Goal: Transaction & Acquisition: Purchase product/service

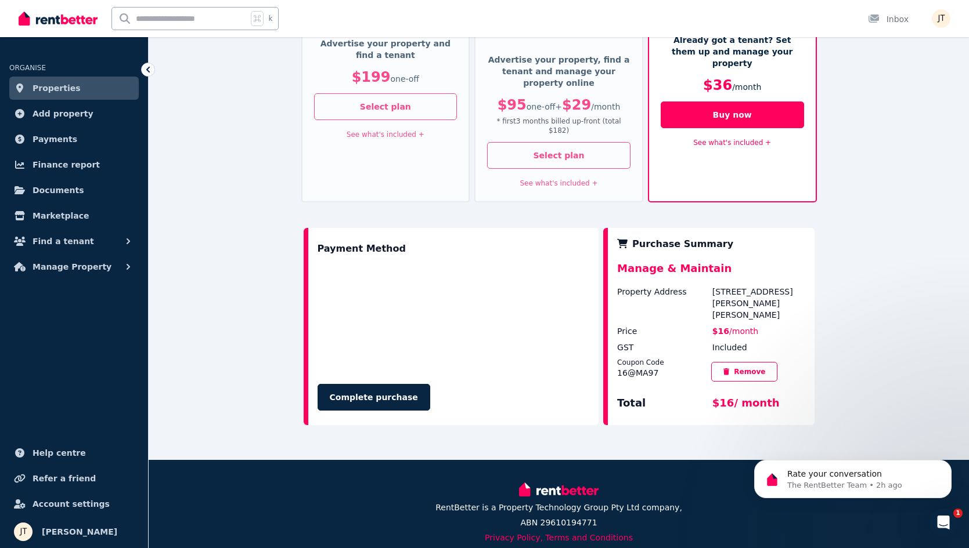
scroll to position [236, 0]
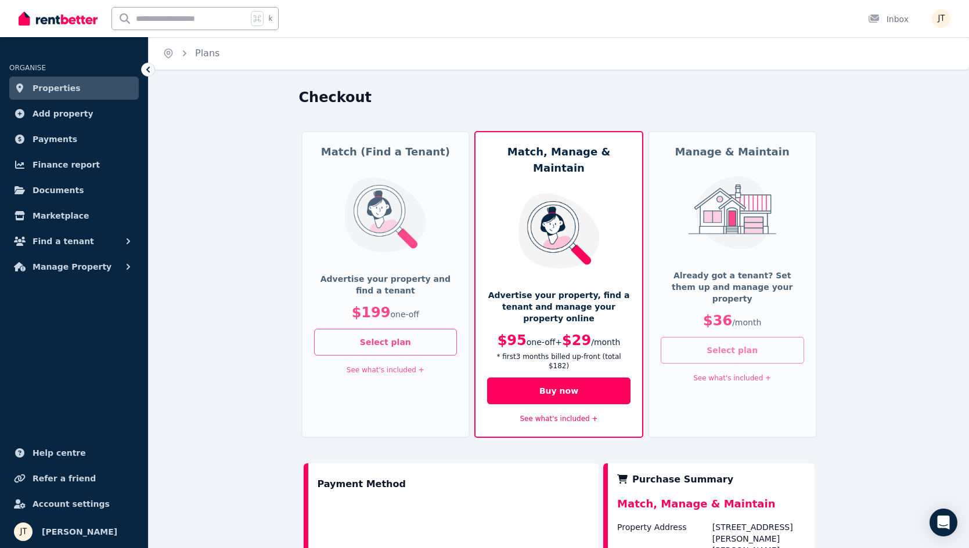
click at [739, 337] on button "Select plan" at bounding box center [731, 350] width 143 height 27
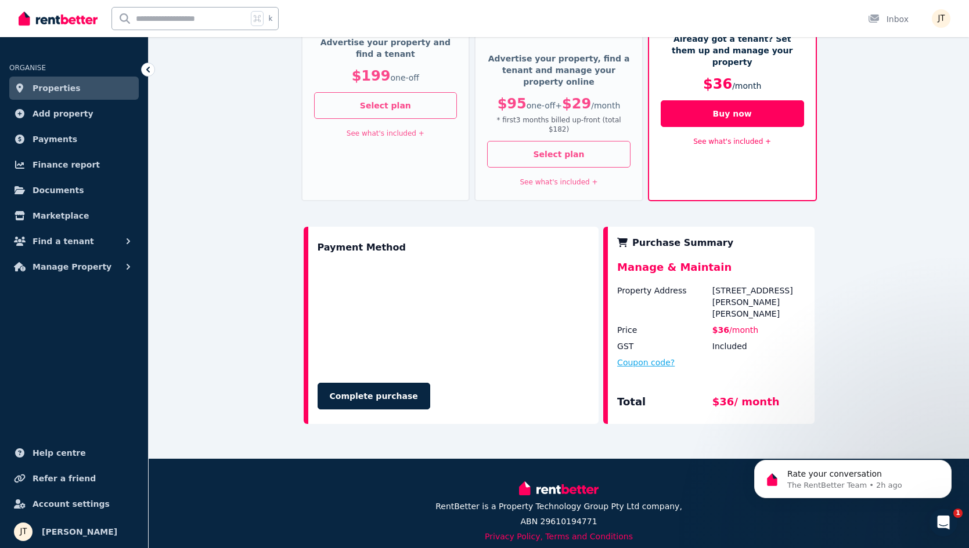
scroll to position [236, 0]
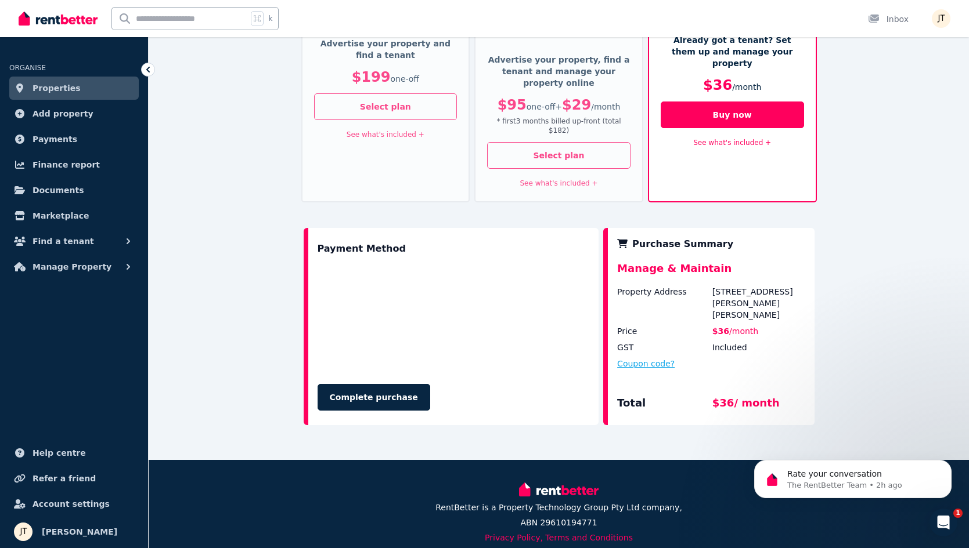
click at [668, 358] on button "Coupon code?" at bounding box center [645, 364] width 57 height 12
click at [653, 358] on div "Coupon Code" at bounding box center [659, 362] width 85 height 9
click at [655, 367] on input "text" at bounding box center [659, 374] width 85 height 15
click at [948, 523] on icon "Open Intercom Messenger" at bounding box center [943, 523] width 19 height 19
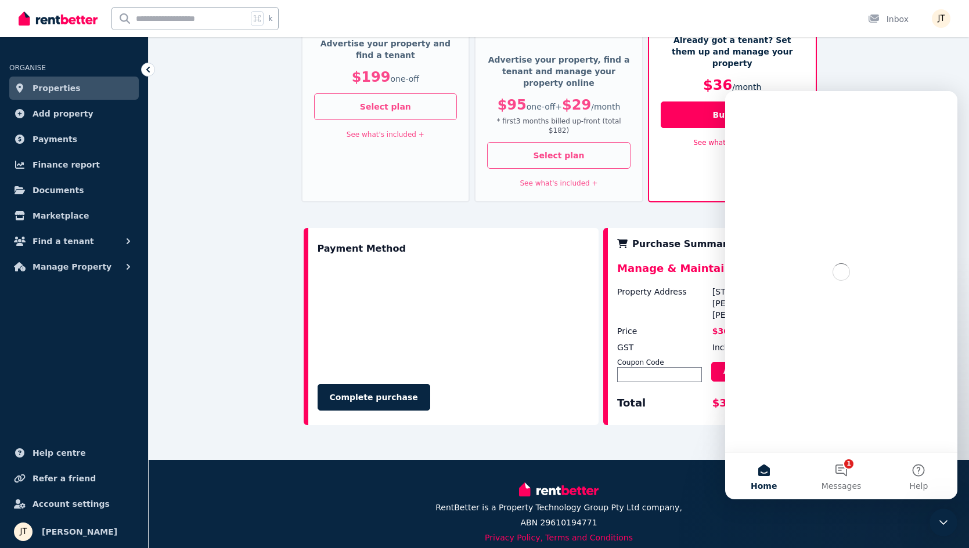
scroll to position [0, 0]
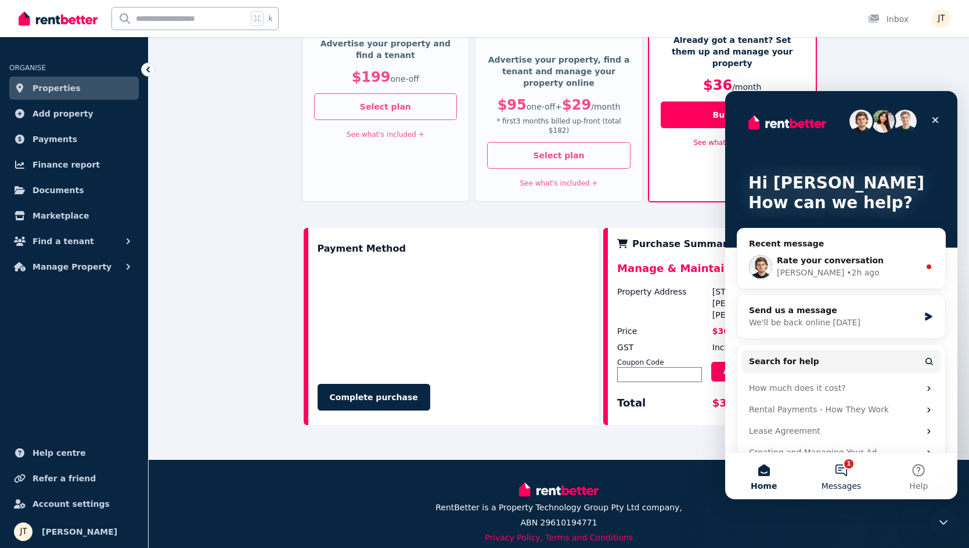
click at [840, 473] on button "1 Messages" at bounding box center [840, 476] width 77 height 46
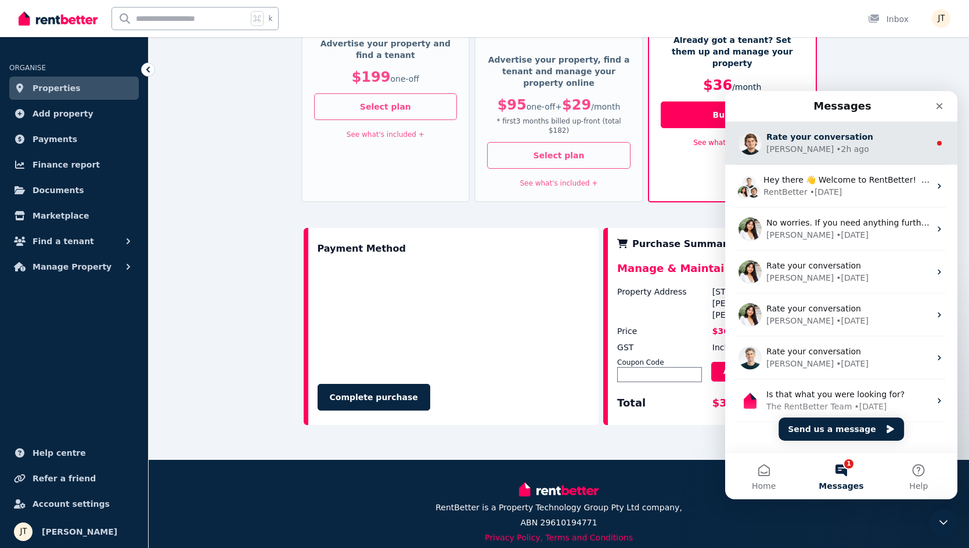
click at [836, 154] on div "• 2h ago" at bounding box center [852, 149] width 33 height 12
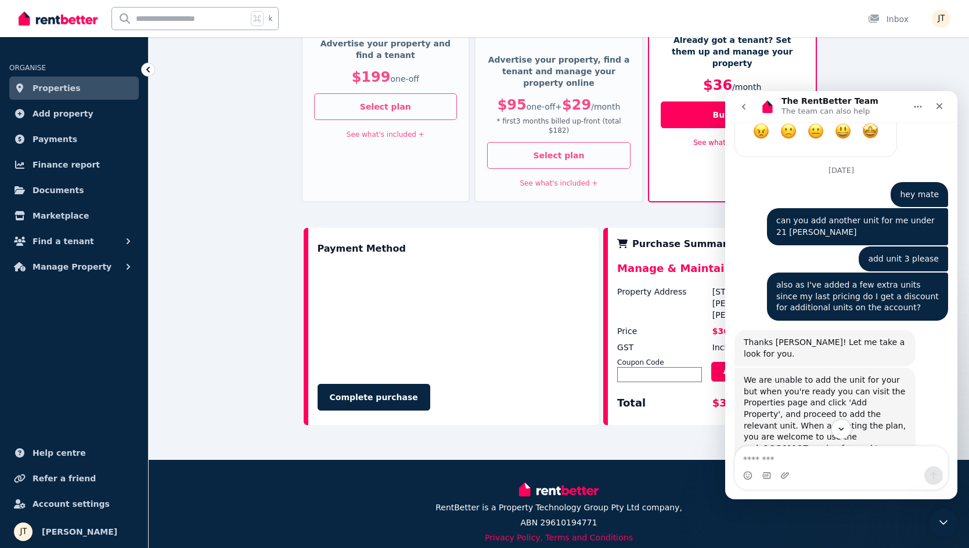
scroll to position [2172, 0]
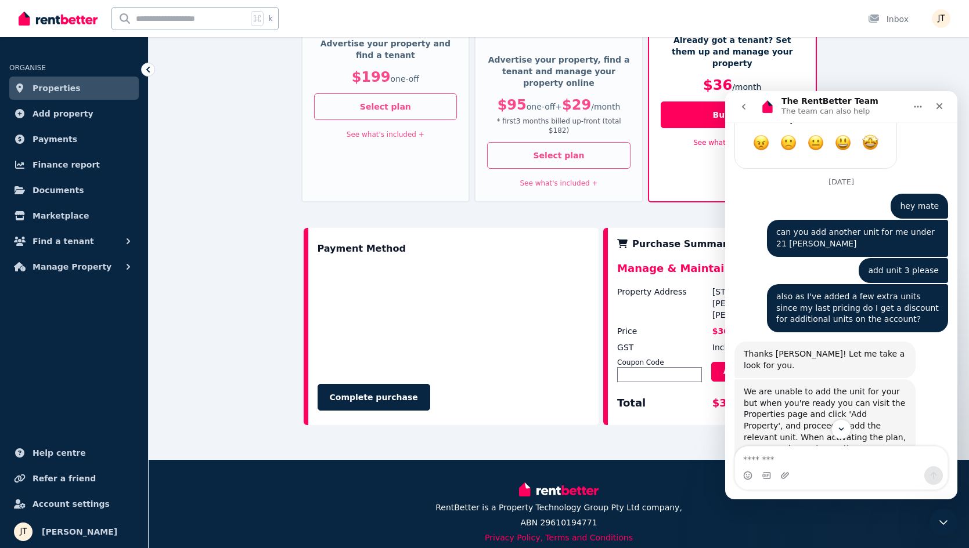
drag, startPoint x: 818, startPoint y: 305, endPoint x: 779, endPoint y: 305, distance: 38.3
click at [779, 456] on b "16@MA97" at bounding box center [785, 460] width 45 height 9
copy div "16@MA97"
click at [541, 384] on div "Complete purchase" at bounding box center [453, 397] width 272 height 27
click at [637, 367] on input "text" at bounding box center [659, 374] width 85 height 15
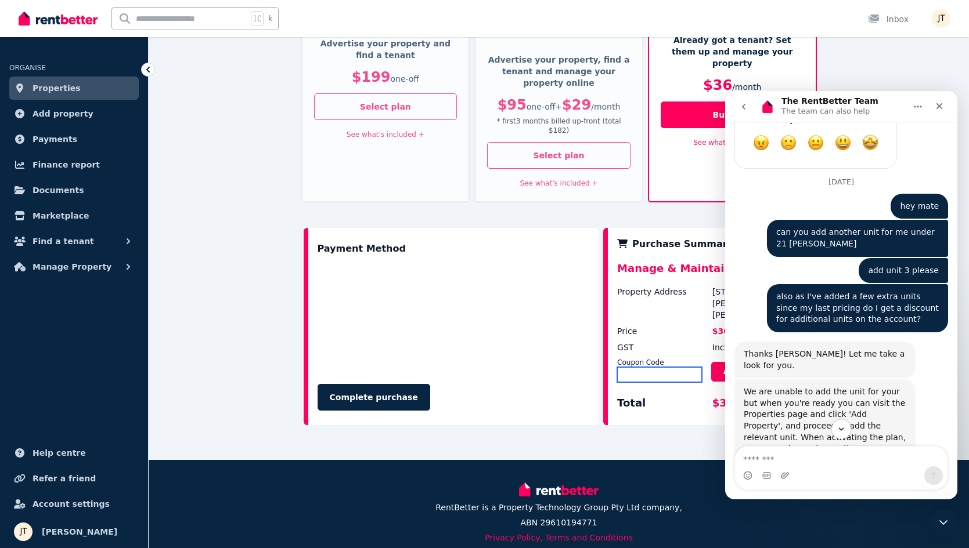
paste input "*******"
type input "*******"
click at [940, 106] on icon "Close" at bounding box center [939, 106] width 6 height 6
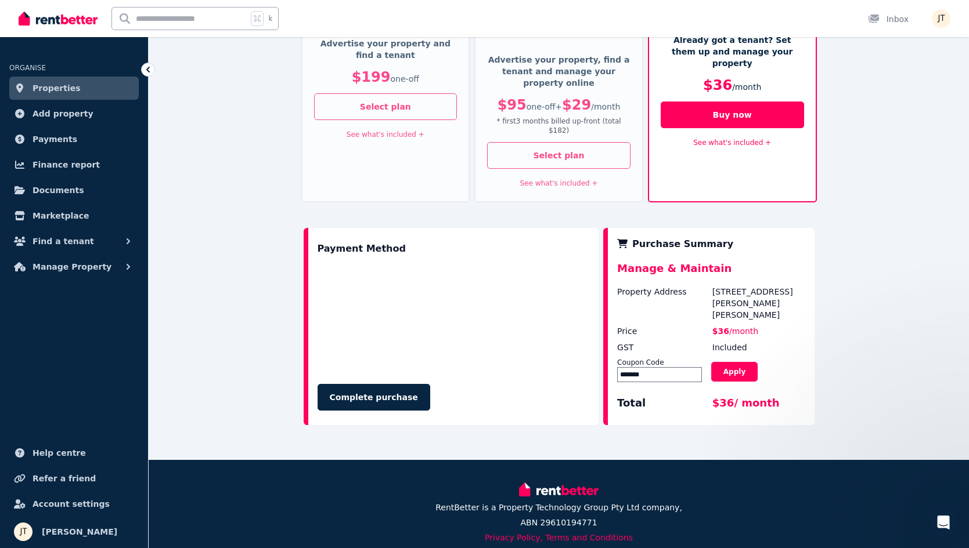
scroll to position [179, 0]
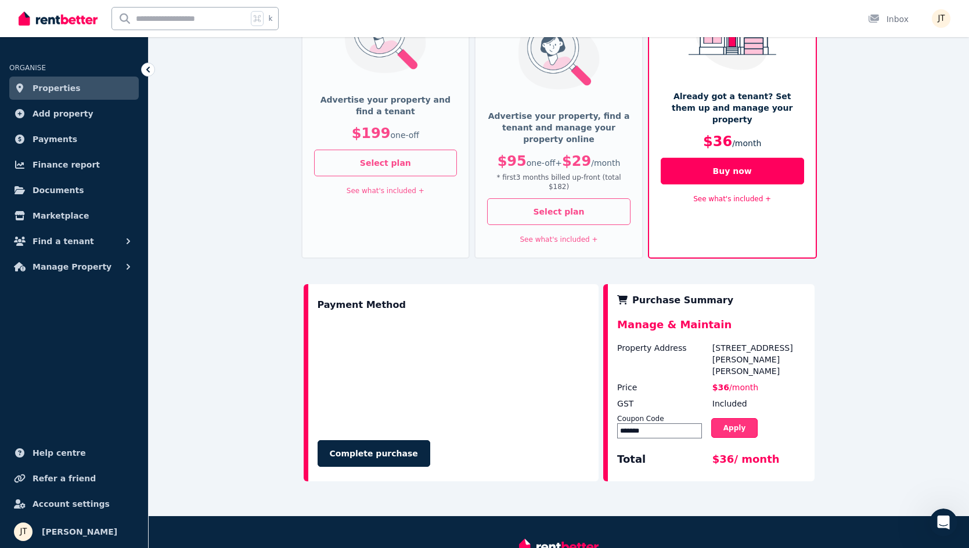
click at [742, 418] on button "Apply" at bounding box center [734, 428] width 46 height 20
click at [372, 440] on button "Complete purchase" at bounding box center [373, 453] width 113 height 27
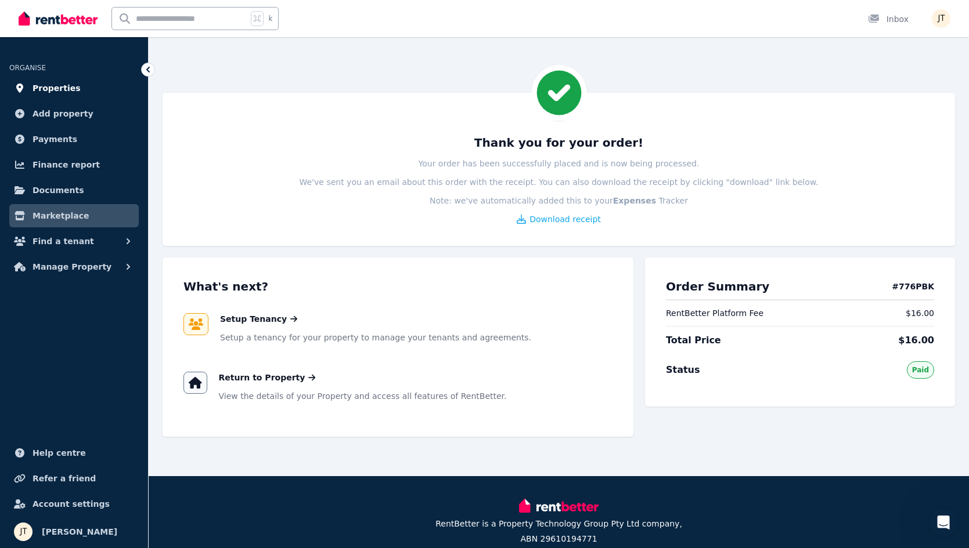
click at [55, 83] on span "Properties" at bounding box center [57, 88] width 48 height 14
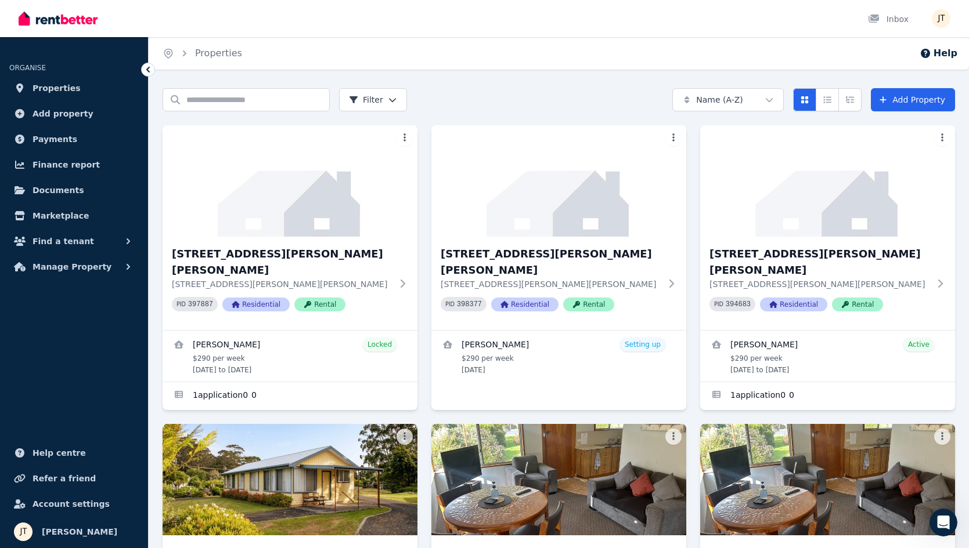
click at [499, 95] on div "Search properties Filter Name (A-Z) Add Property" at bounding box center [559, 99] width 792 height 23
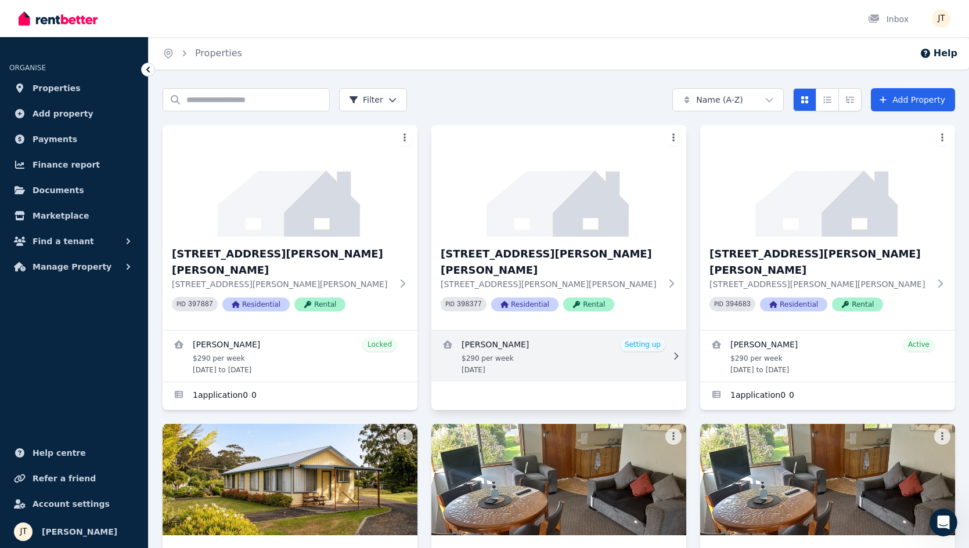
click at [576, 338] on link "View details for Kineta Tatnell" at bounding box center [558, 356] width 255 height 51
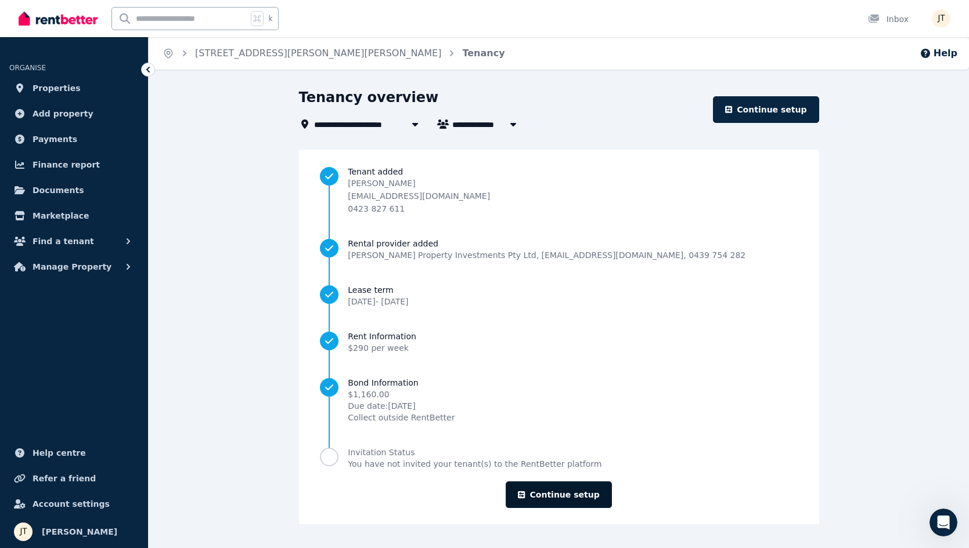
click at [582, 492] on link "Continue setup" at bounding box center [559, 495] width 106 height 27
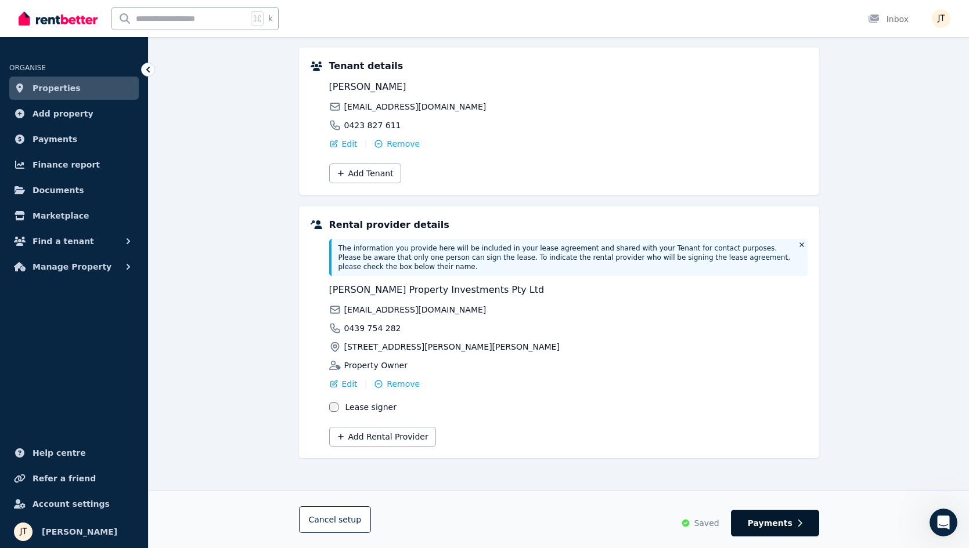
scroll to position [136, 0]
click at [781, 523] on span "Payments" at bounding box center [770, 524] width 45 height 12
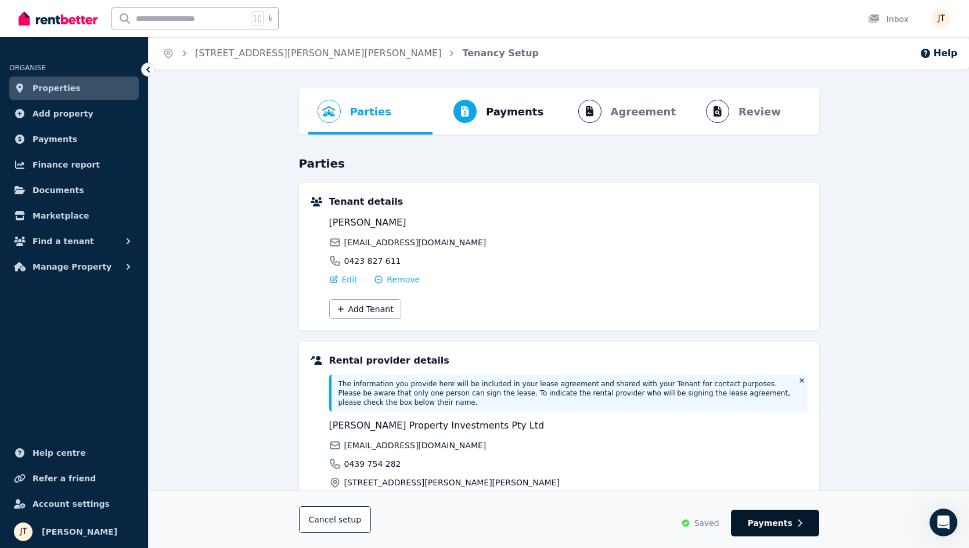
select select "**********"
select select "*"
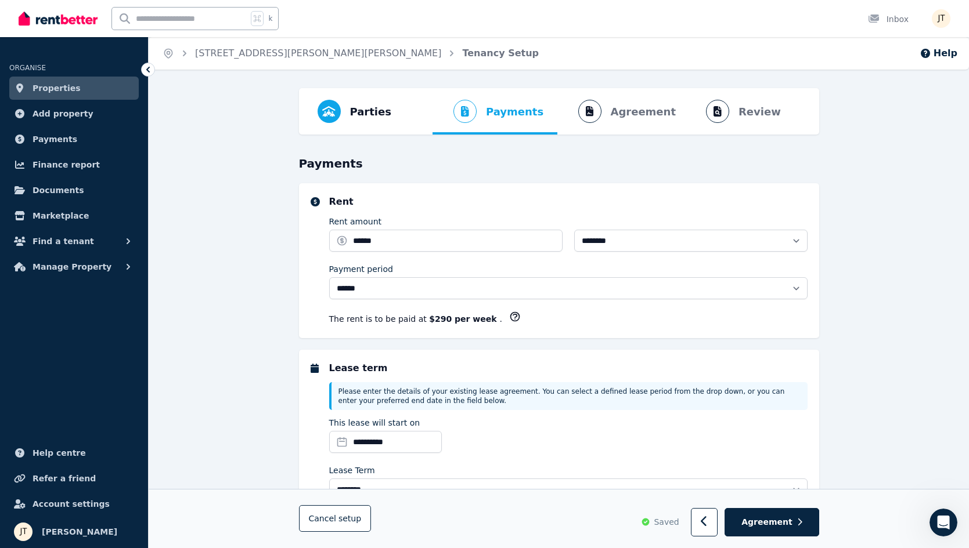
select select "**********"
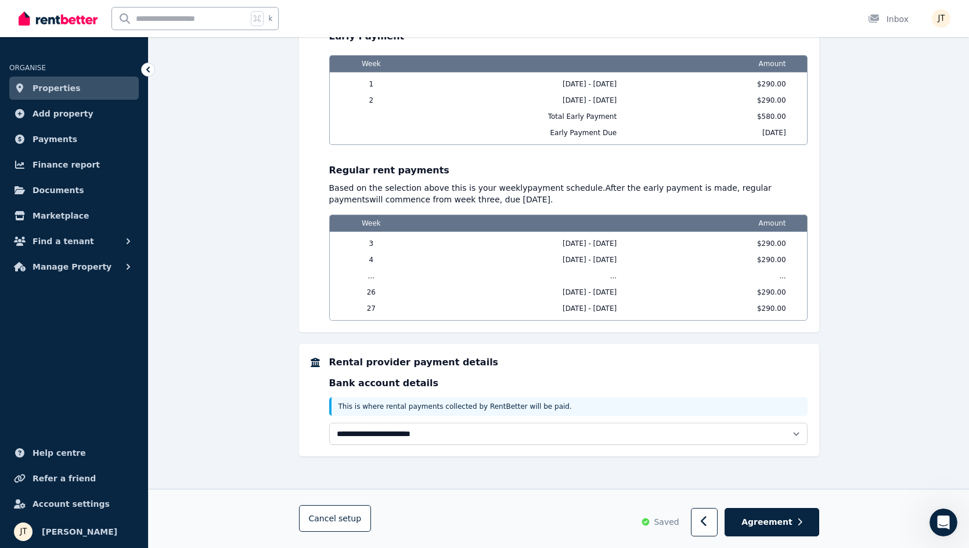
scroll to position [1035, 0]
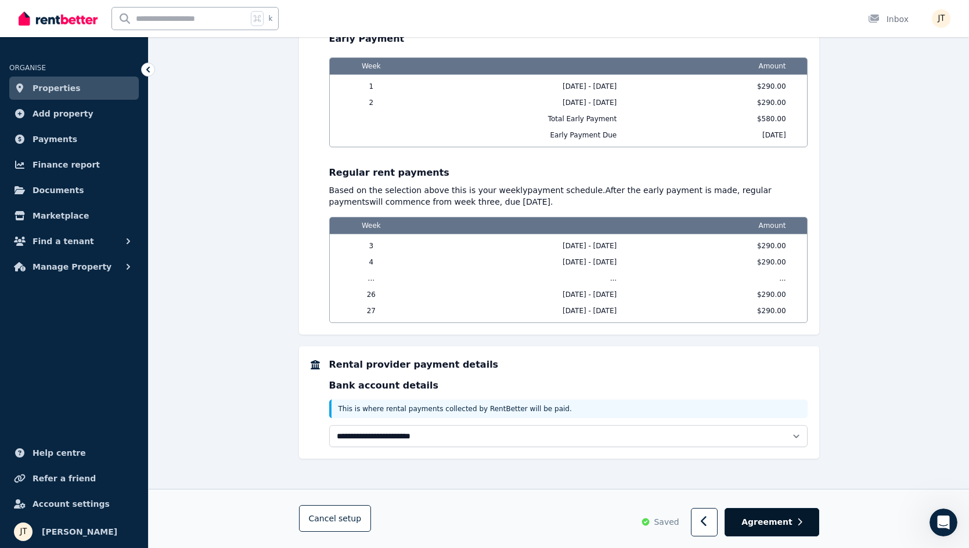
click at [790, 518] on span "Agreement" at bounding box center [766, 523] width 51 height 12
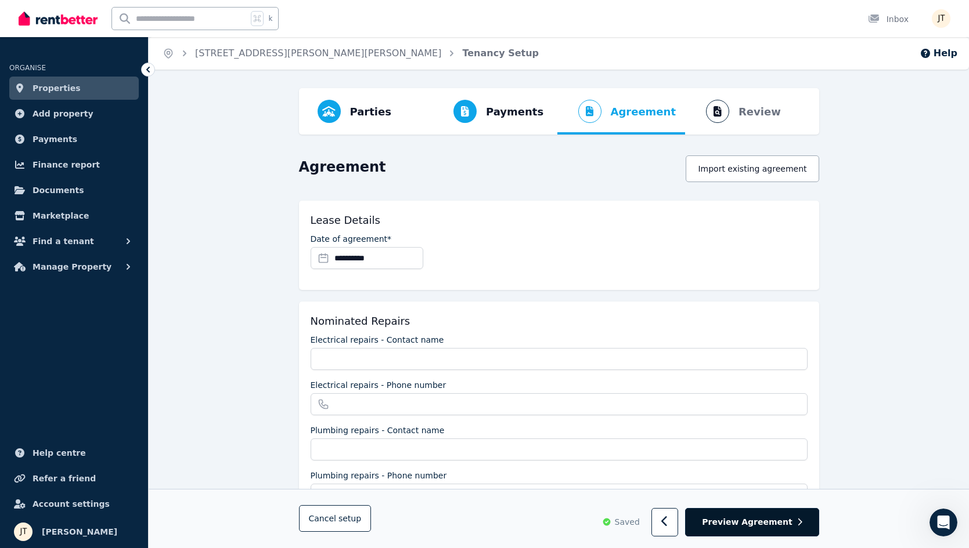
click at [766, 524] on span "Preview Agreement" at bounding box center [747, 523] width 90 height 12
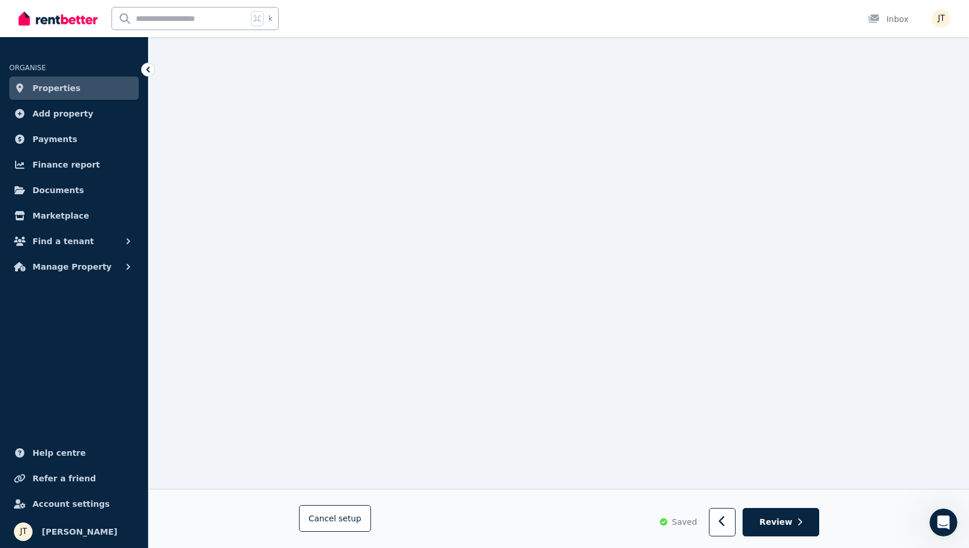
scroll to position [1371, 0]
click at [793, 516] on button "Review" at bounding box center [780, 523] width 76 height 28
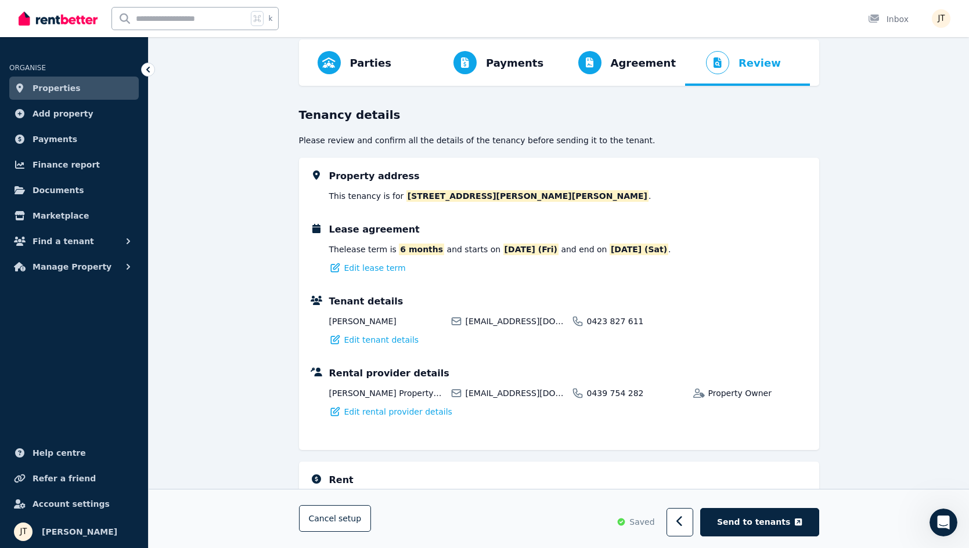
scroll to position [64, 0]
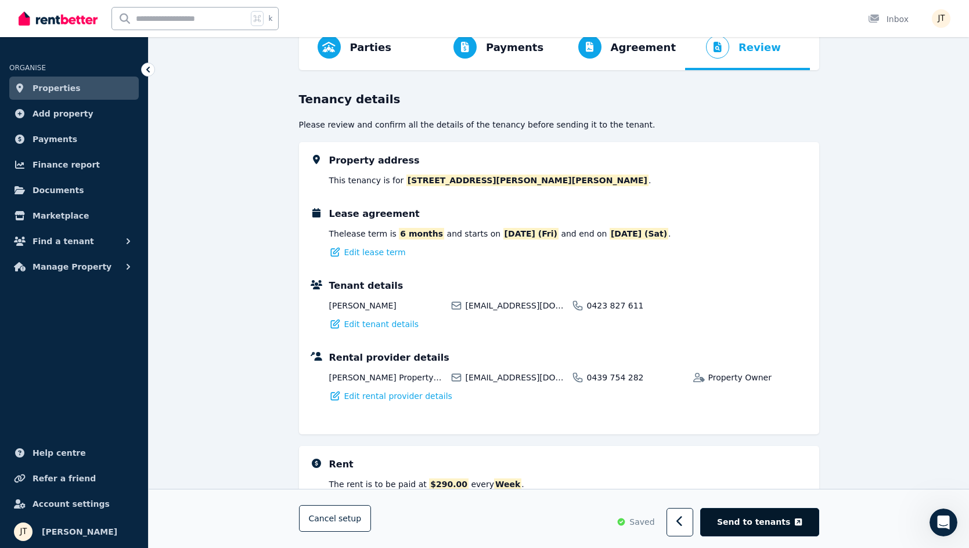
click at [761, 523] on span "Send to tenants" at bounding box center [753, 523] width 73 height 12
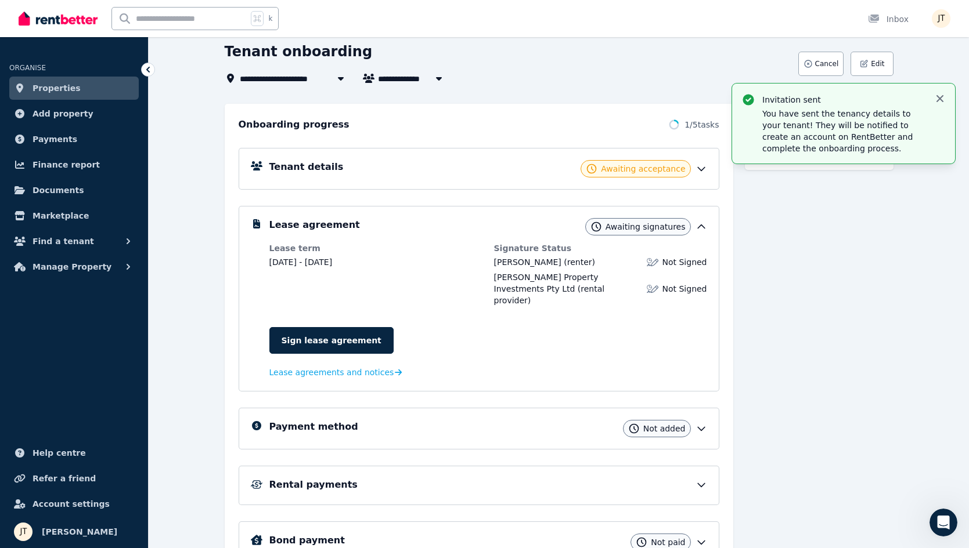
click at [938, 95] on icon "button" at bounding box center [940, 99] width 12 height 12
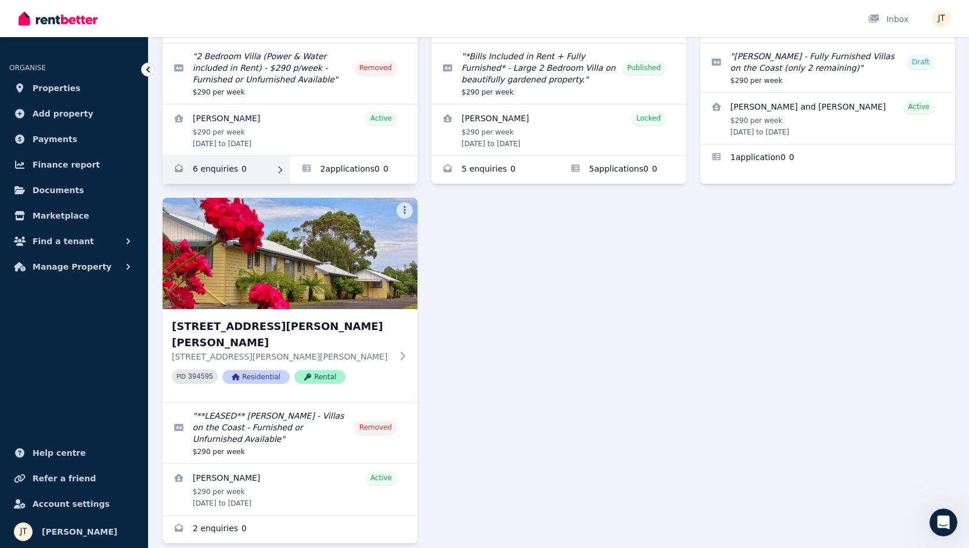
scroll to position [586, 0]
click at [68, 91] on span "Properties" at bounding box center [57, 88] width 48 height 14
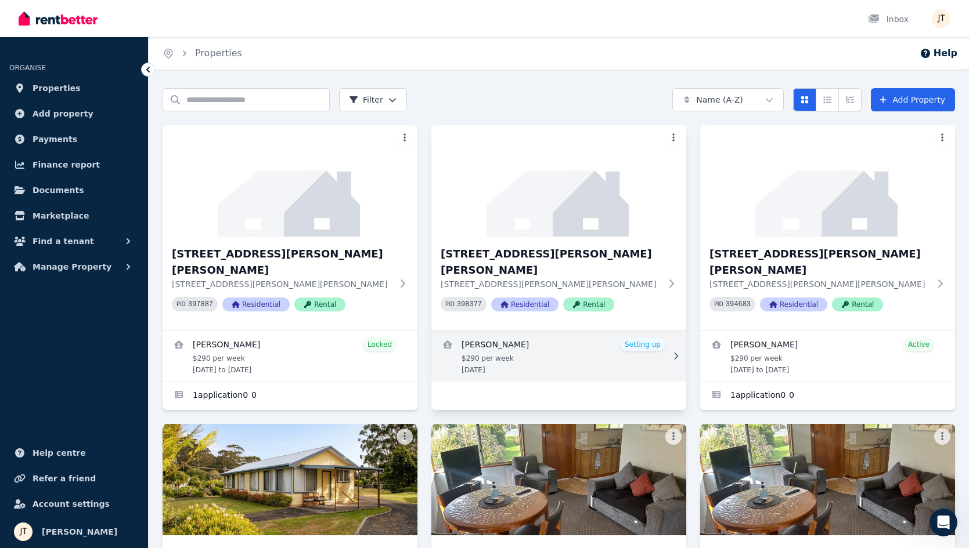
scroll to position [0, 0]
